Goal: Check status: Check status

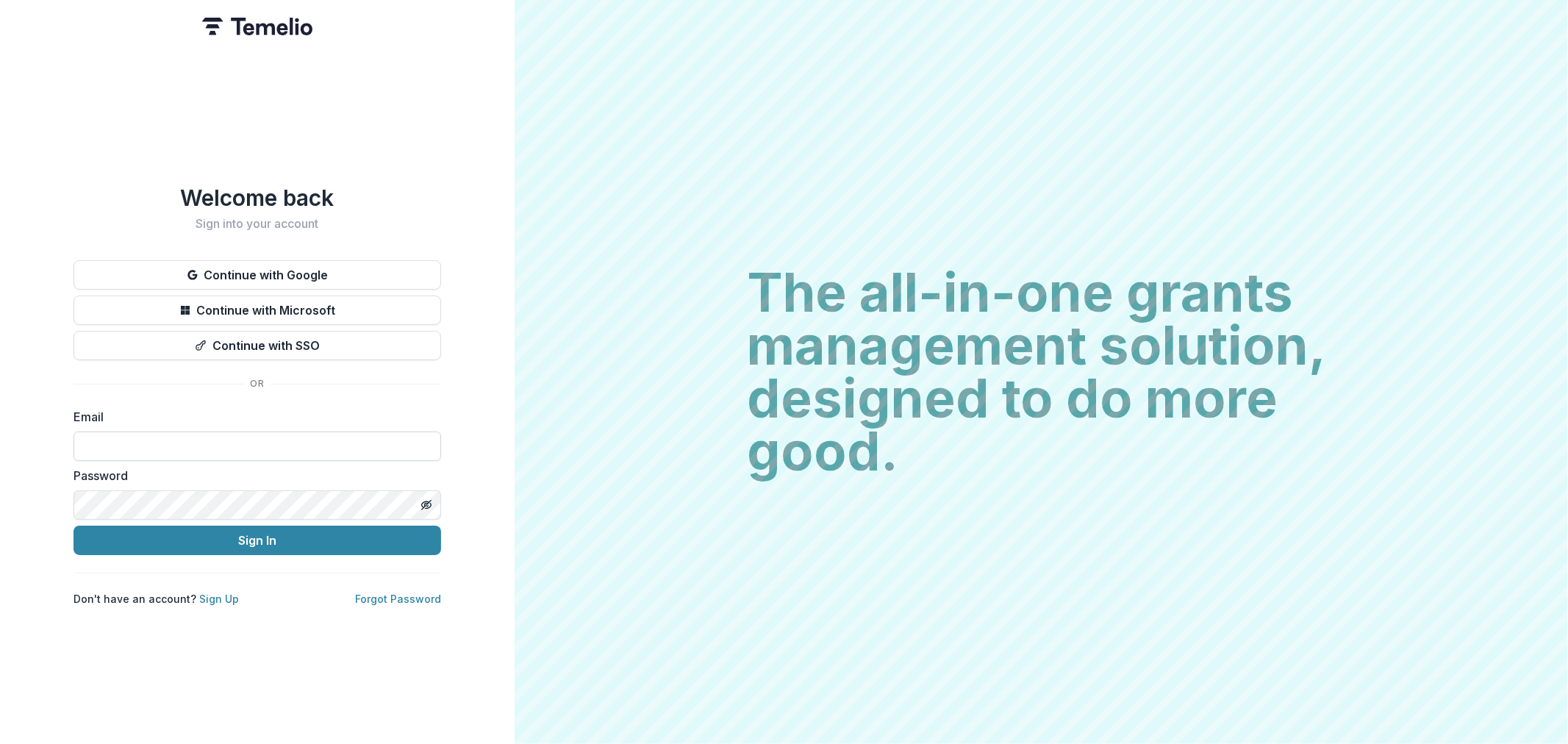
click at [226, 445] on input at bounding box center [257, 446] width 367 height 30
type input "**********"
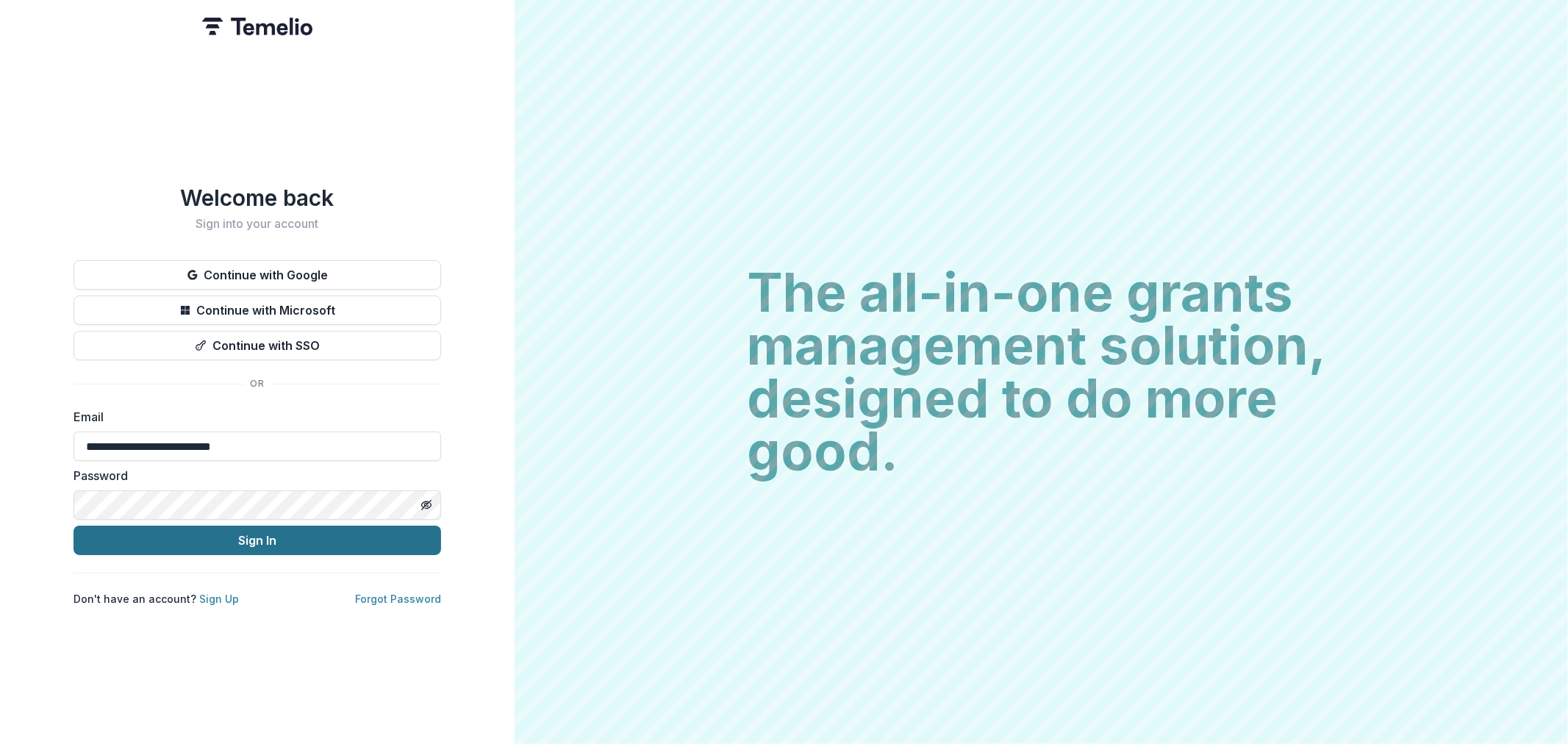
click at [219, 548] on button "Sign In" at bounding box center [257, 540] width 367 height 30
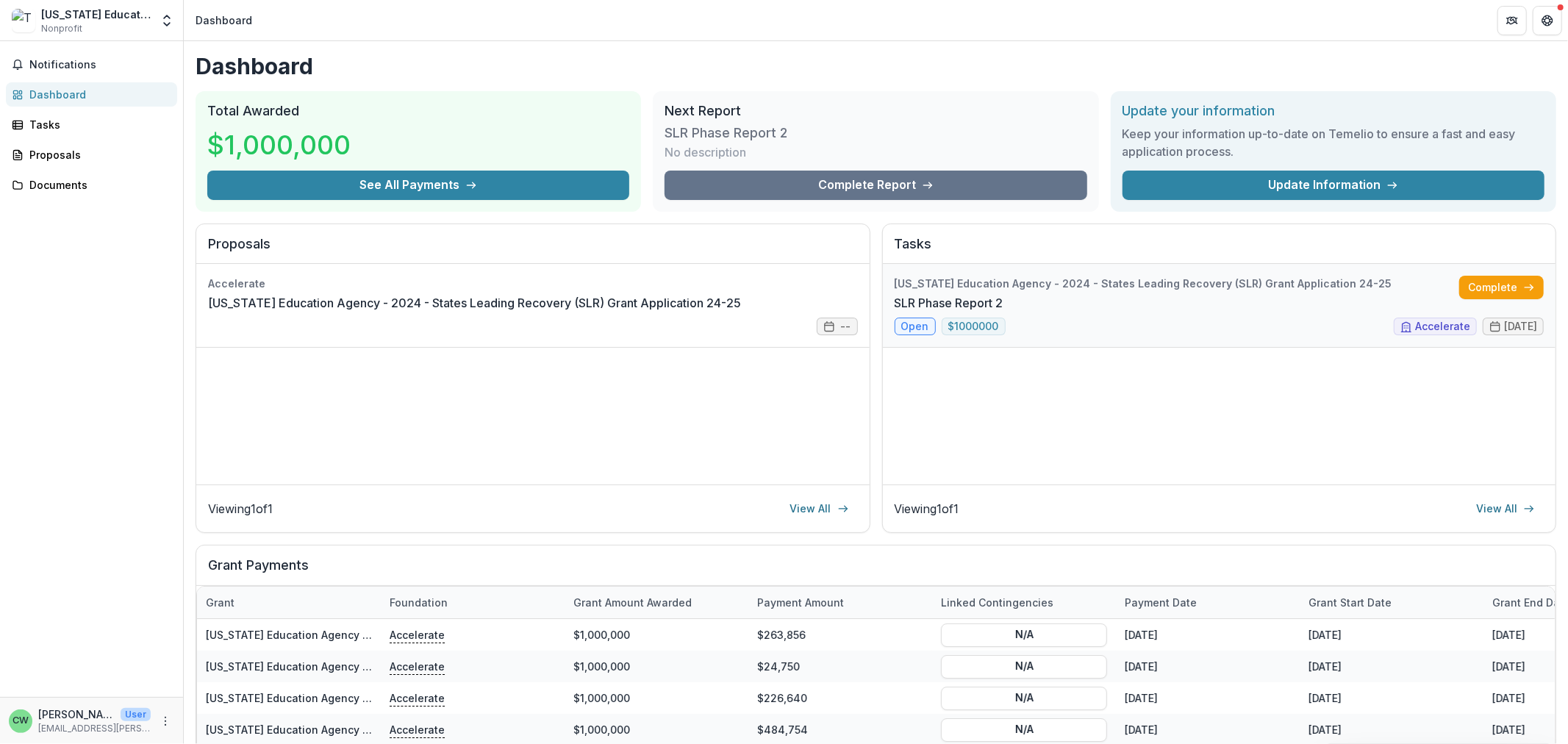
click at [1004, 294] on link "SLR Phase Report 2" at bounding box center [949, 303] width 109 height 18
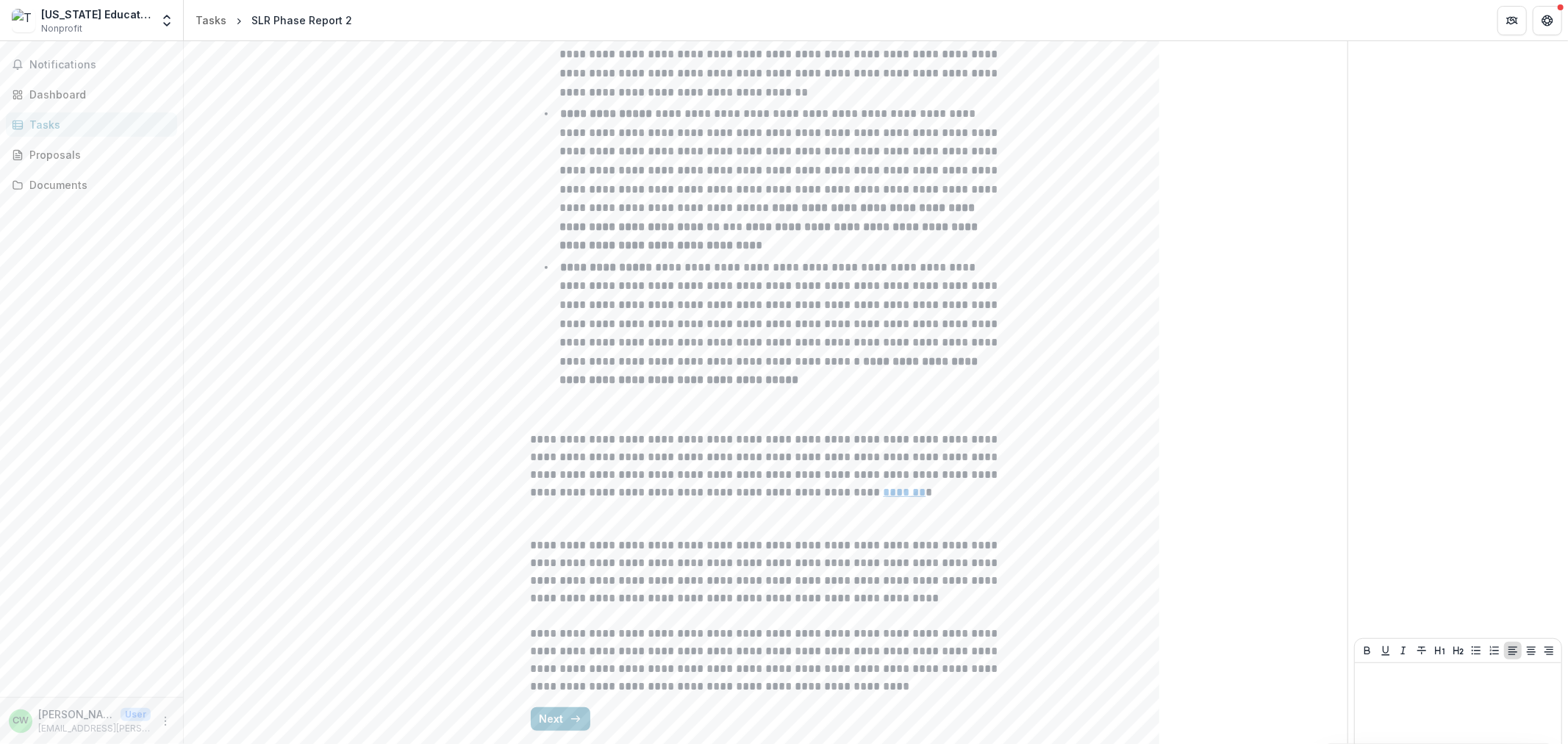
scroll to position [593, 0]
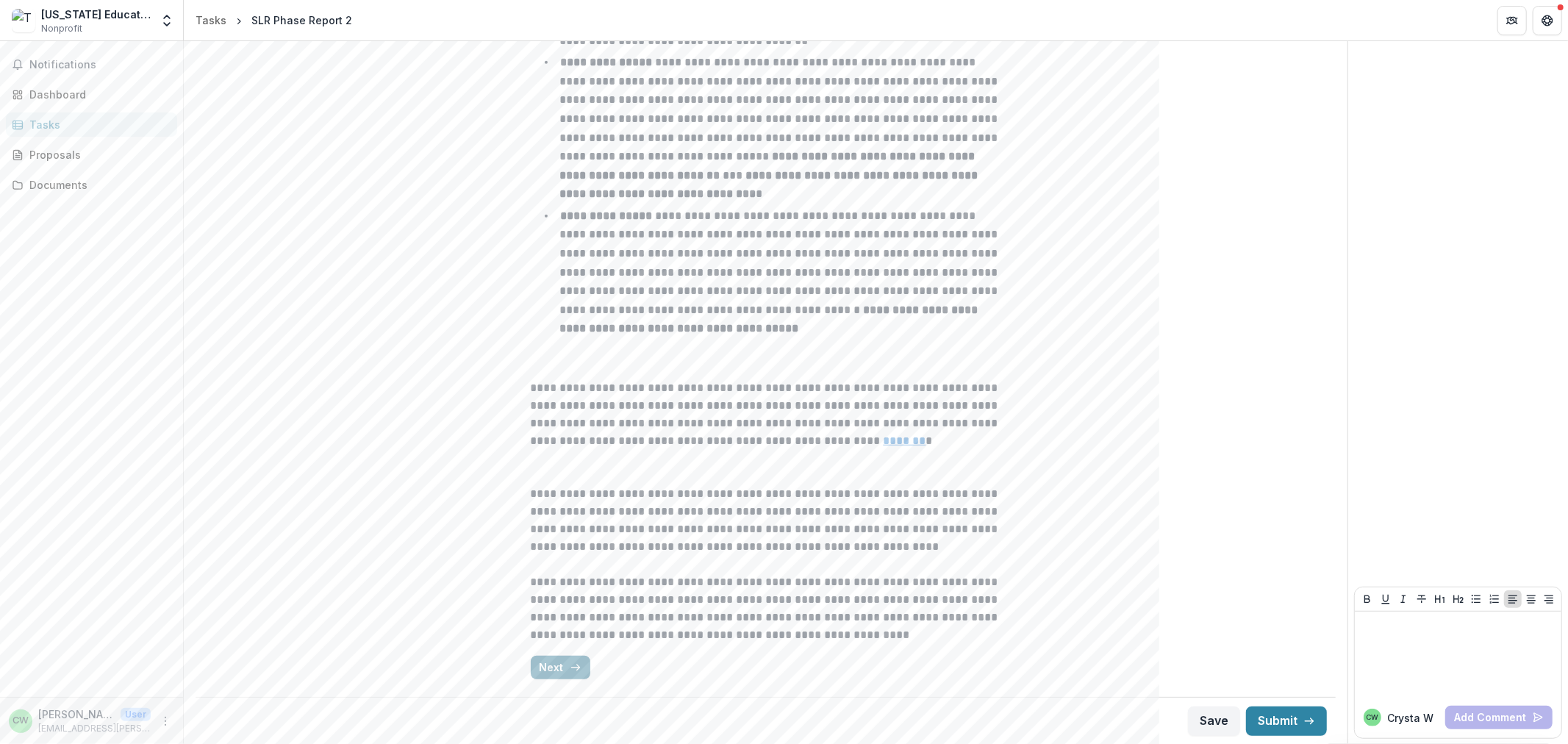
click at [553, 664] on button "Next" at bounding box center [561, 668] width 60 height 23
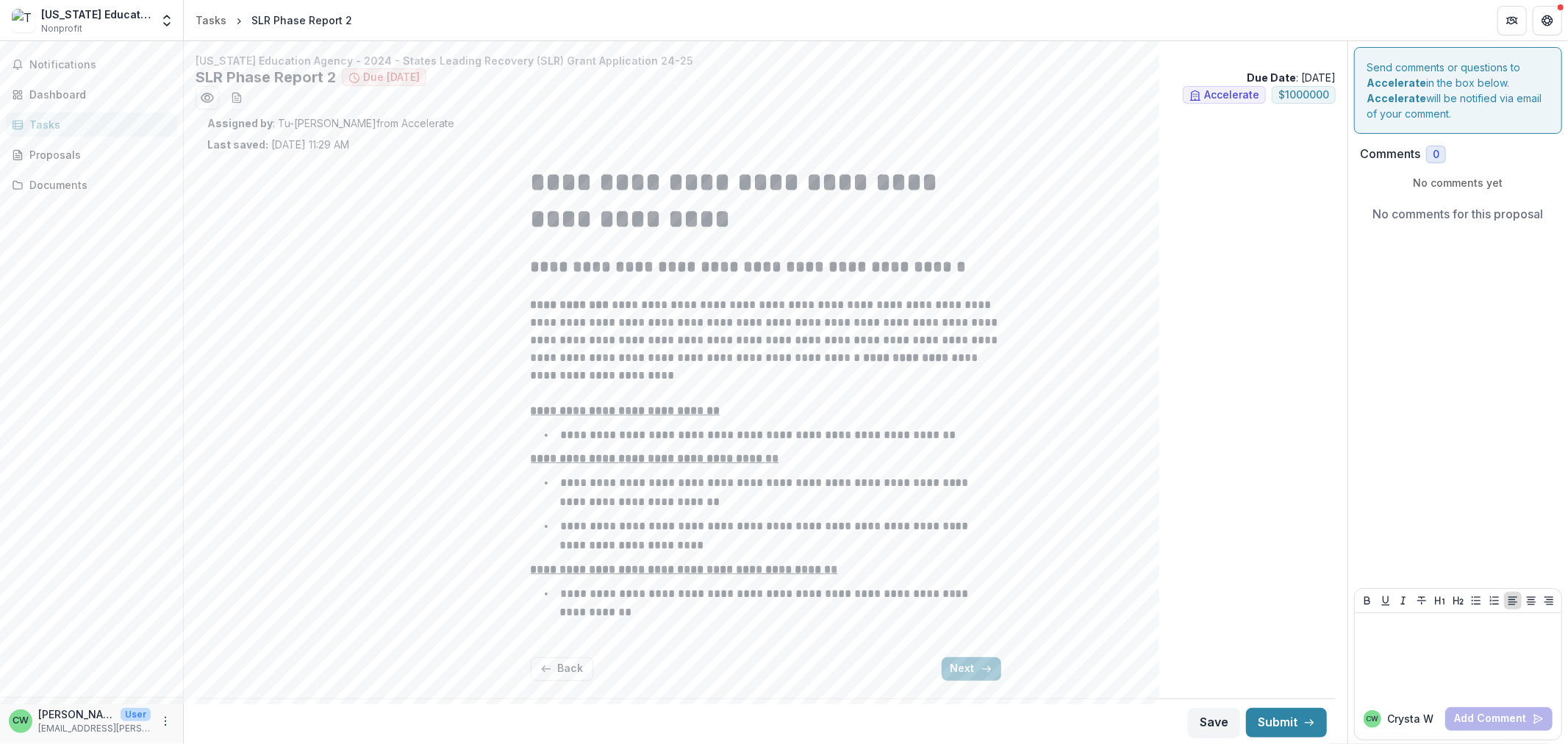
scroll to position [2, 0]
click at [969, 671] on button "Next" at bounding box center [972, 668] width 60 height 23
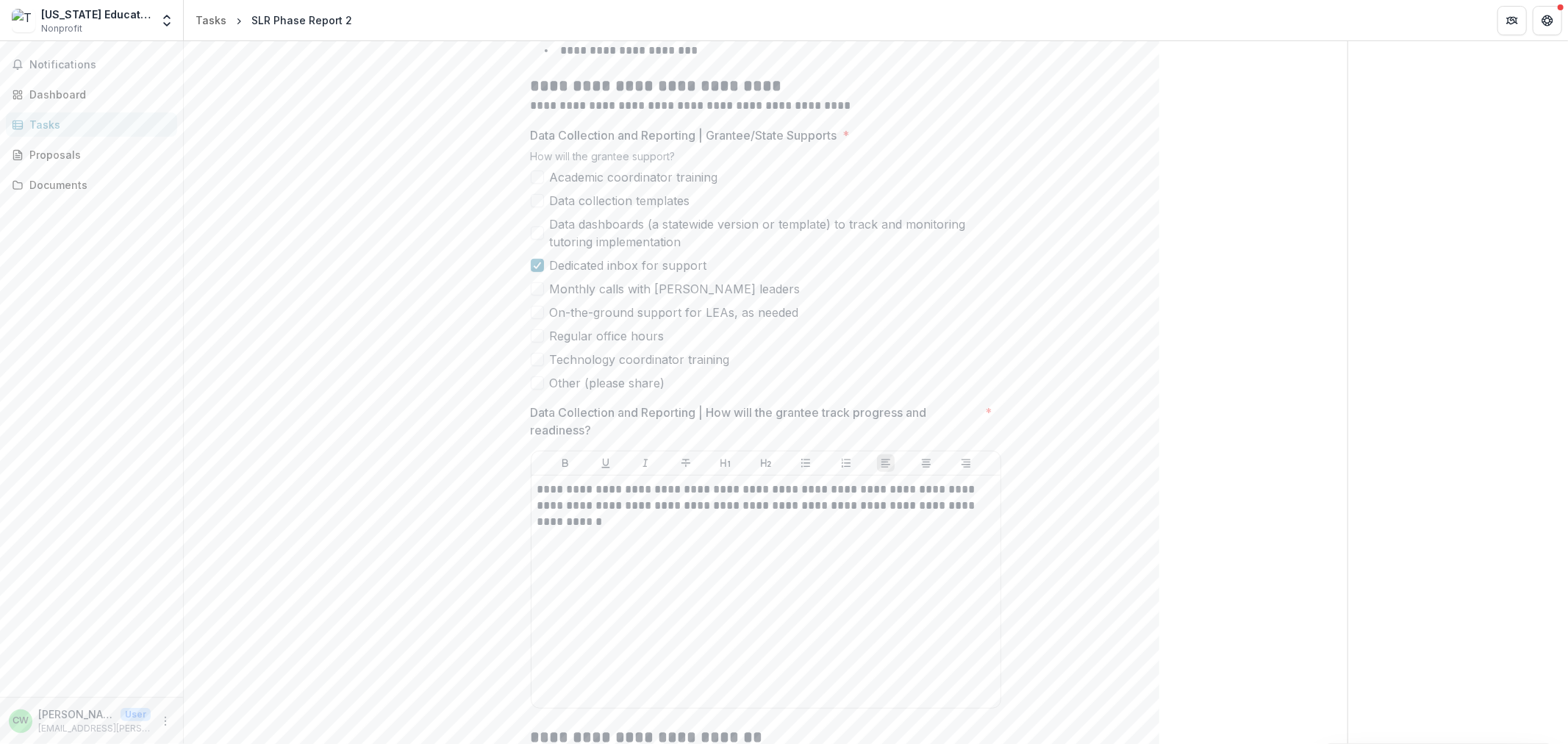
scroll to position [655, 0]
